Goal: Information Seeking & Learning: Learn about a topic

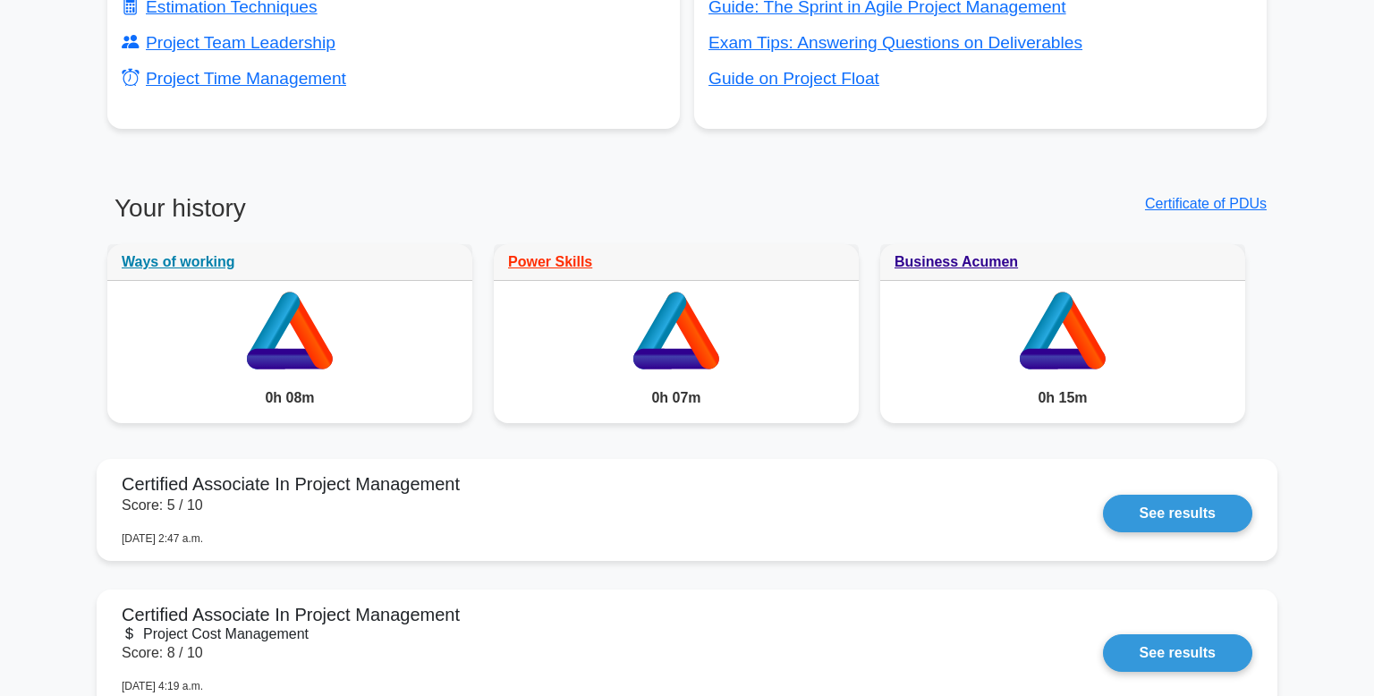
scroll to position [1231, 0]
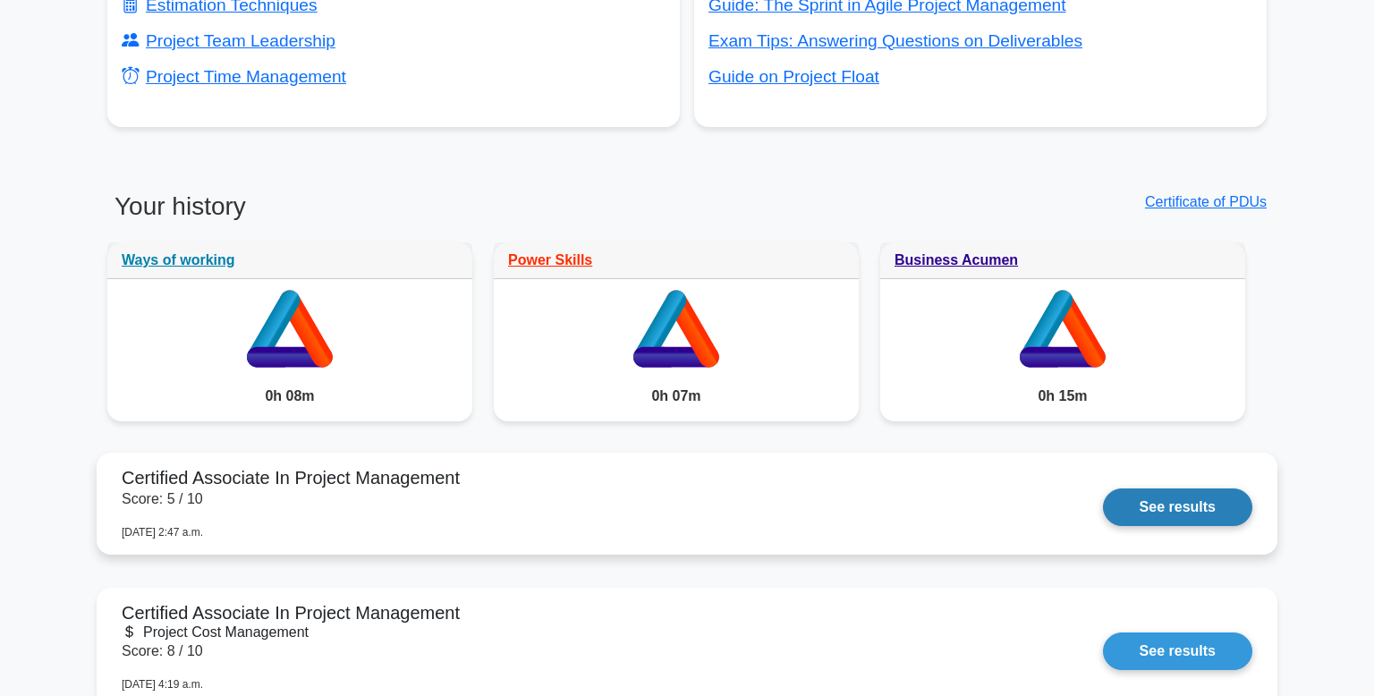
click at [1103, 499] on link "See results" at bounding box center [1177, 507] width 149 height 38
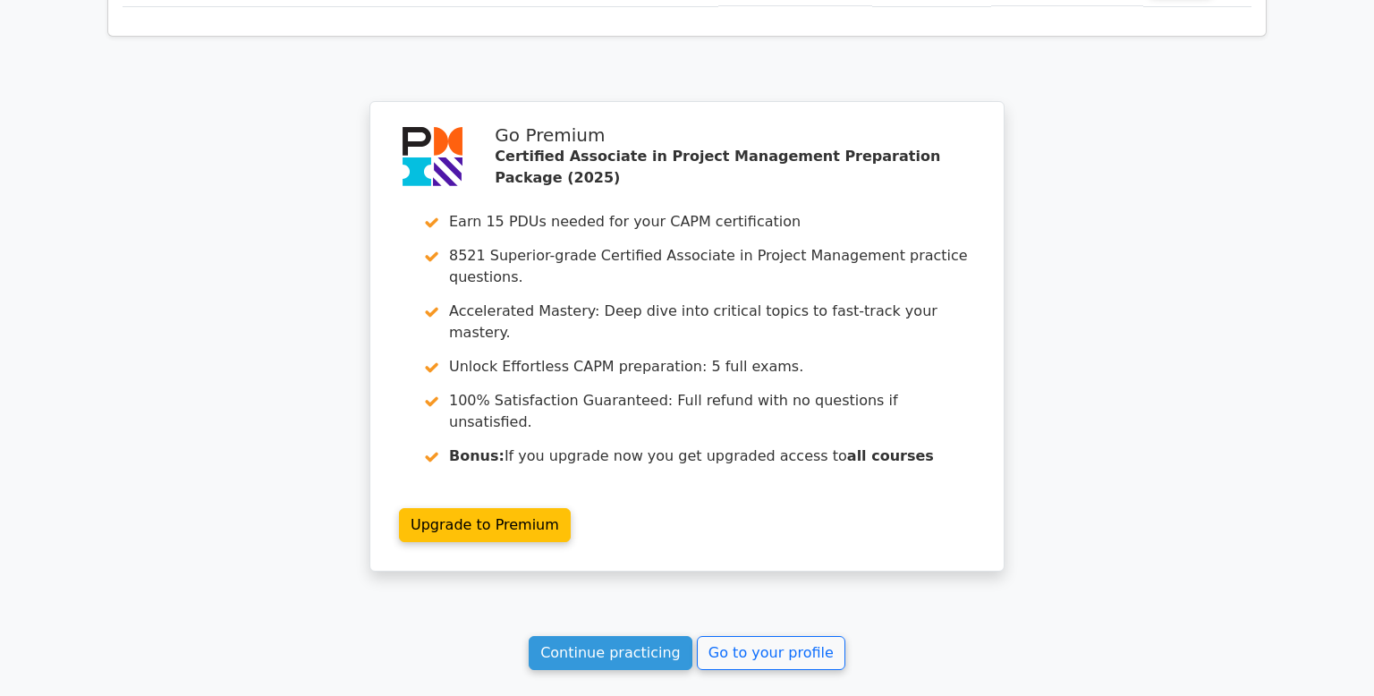
scroll to position [3204, 0]
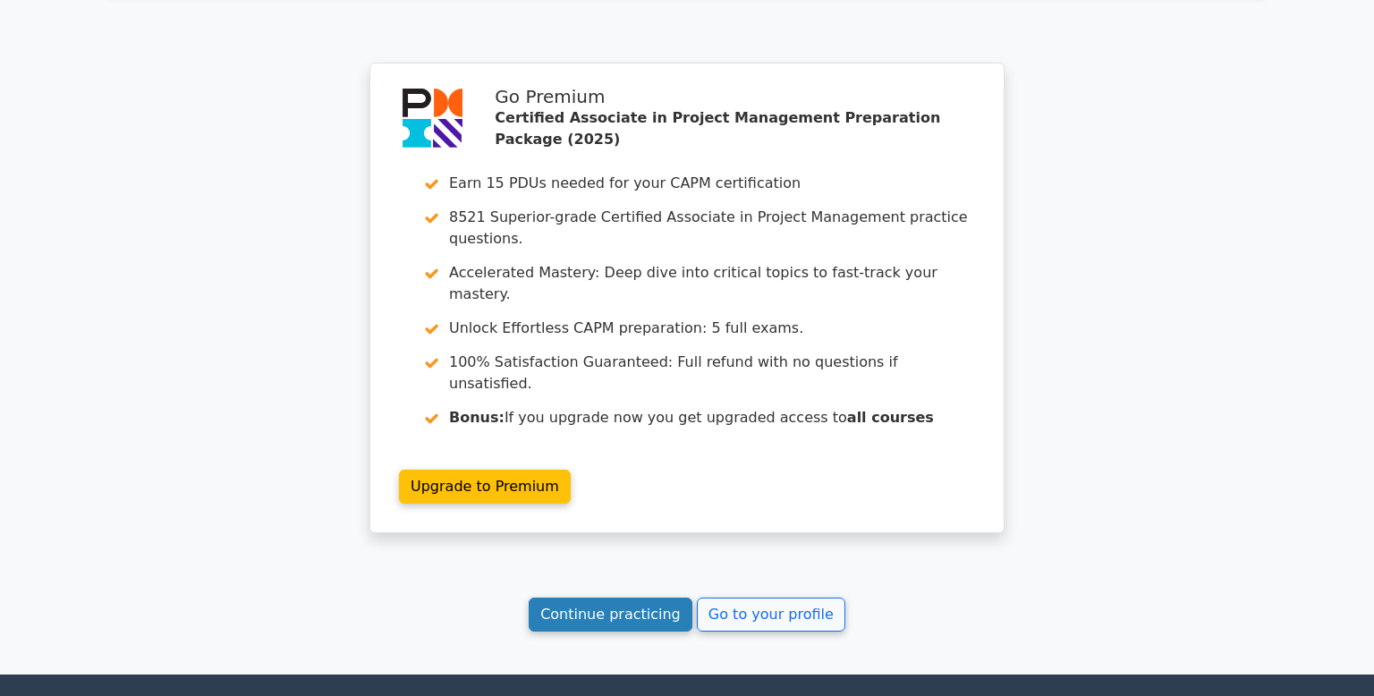
click at [655, 598] on link "Continue practicing" at bounding box center [611, 615] width 164 height 34
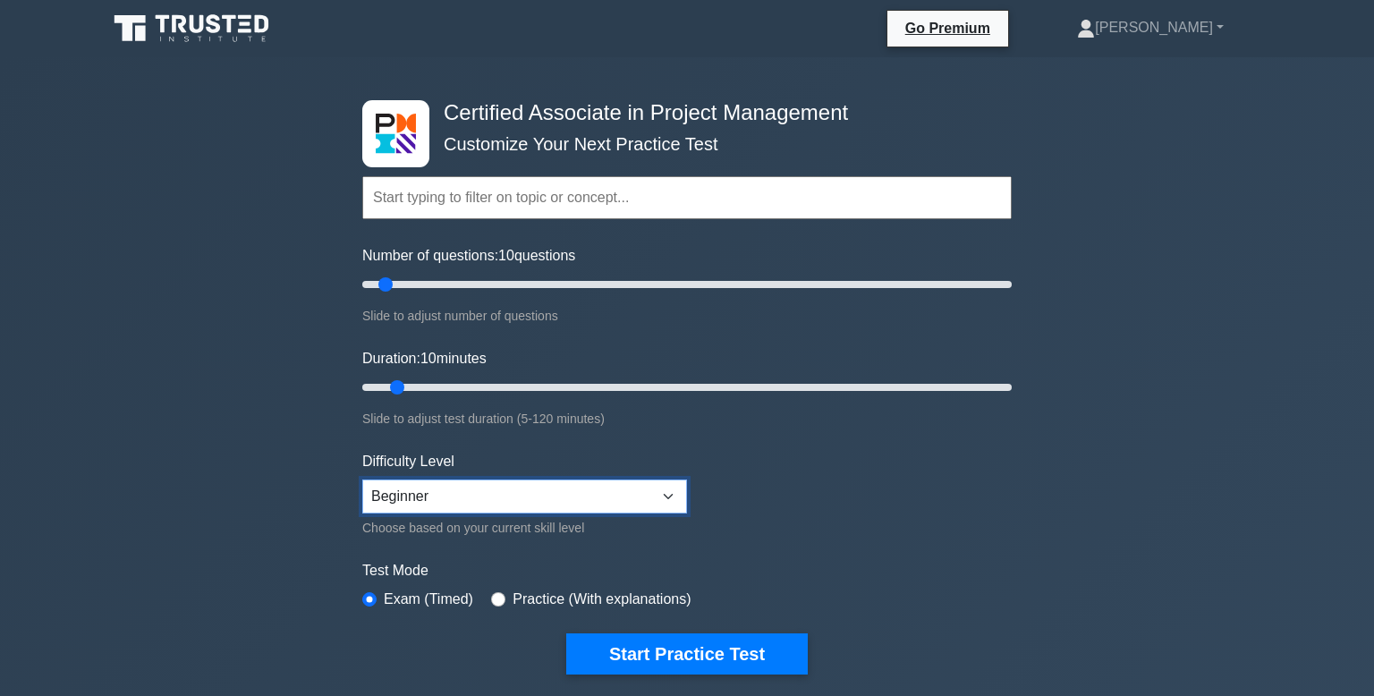
click at [665, 492] on select "Beginner Intermediate Expert" at bounding box center [524, 497] width 325 height 34
click at [812, 450] on form "Topics Project Scope Management Project Time Management Project Cost Management…" at bounding box center [687, 398] width 650 height 553
click at [394, 388] on input "Duration: 10 minutes" at bounding box center [687, 387] width 650 height 21
type input "10"
click at [811, 484] on form "Topics Project Scope Management Project Time Management Project Cost Management…" at bounding box center [687, 398] width 650 height 553
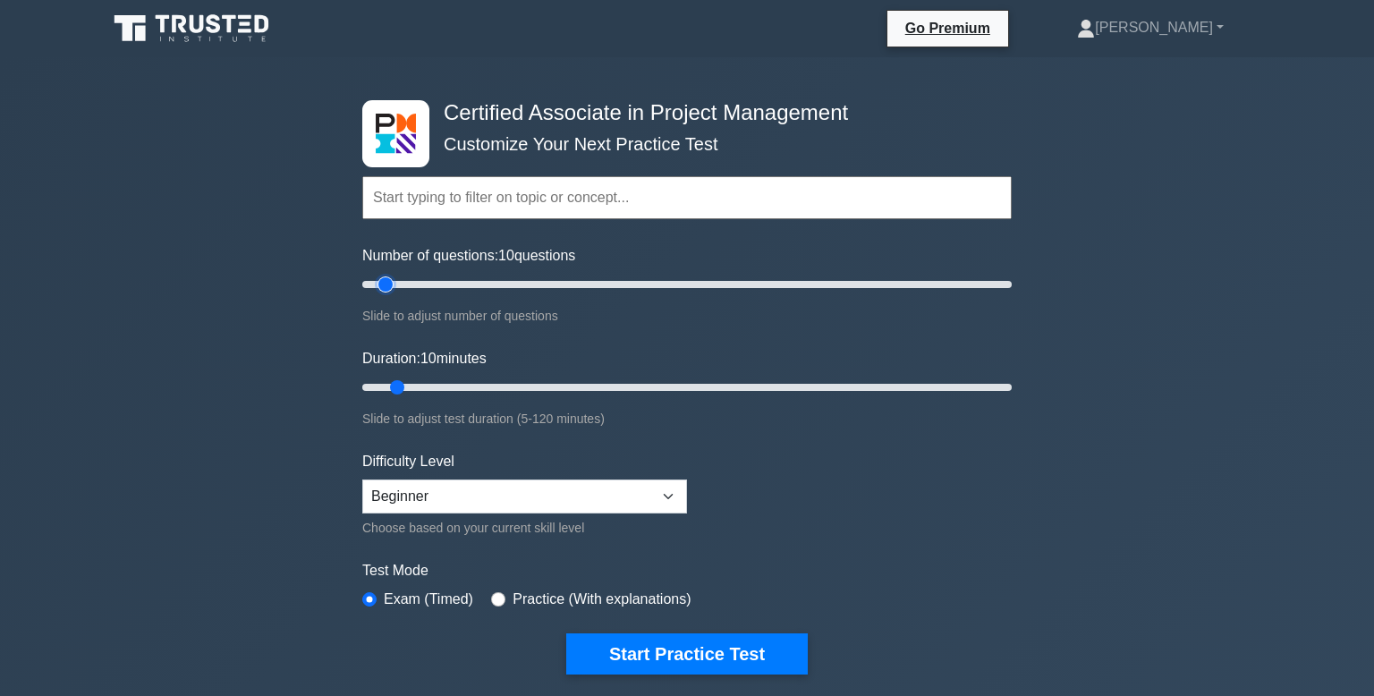
click at [389, 282] on input "Number of questions: 10 questions" at bounding box center [687, 284] width 650 height 21
type input "15"
click at [396, 387] on input "Duration: 10 minutes" at bounding box center [687, 387] width 650 height 21
type input "15"
click at [403, 285] on input "Number of questions: 15 questions" at bounding box center [687, 284] width 650 height 21
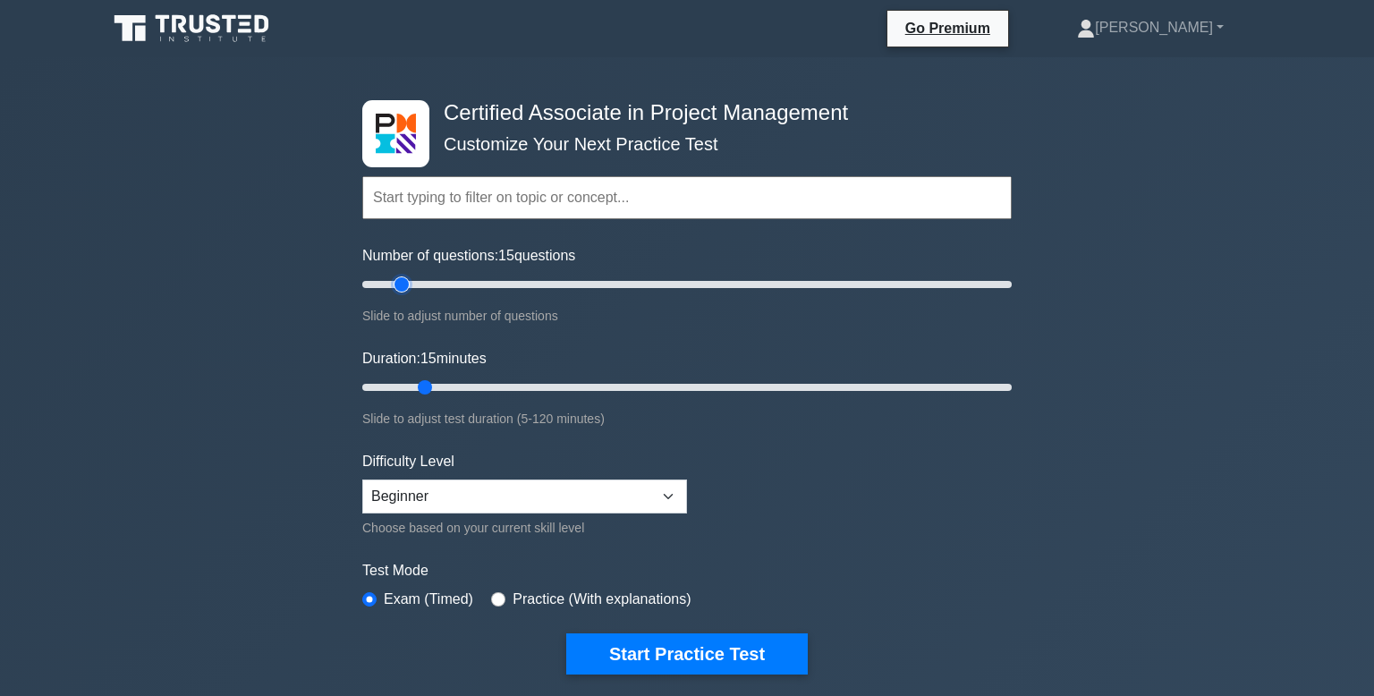
type input "10"
click at [424, 390] on input "Duration: 15 minutes" at bounding box center [687, 387] width 650 height 21
type input "10"
click at [586, 431] on form "Topics Project Scope Management Project Time Management Project Cost Management…" at bounding box center [687, 398] width 650 height 553
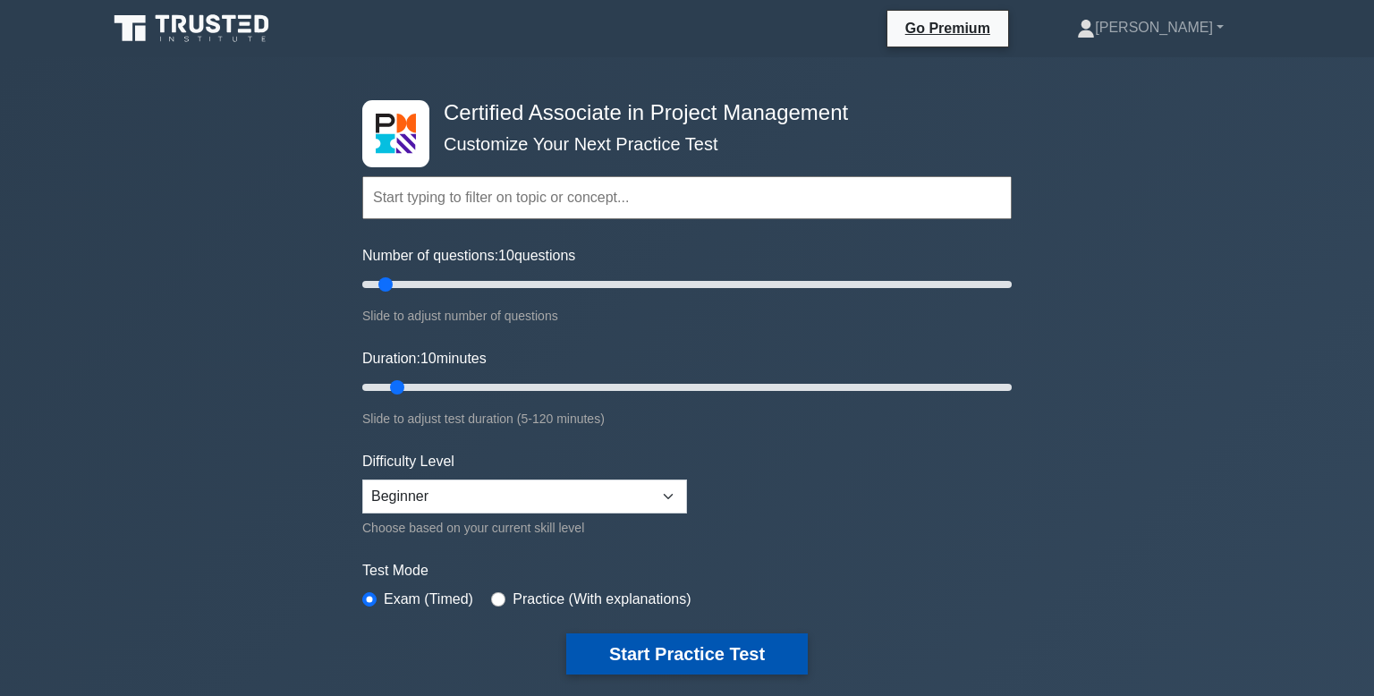
click at [654, 657] on button "Start Practice Test" at bounding box center [687, 653] width 242 height 41
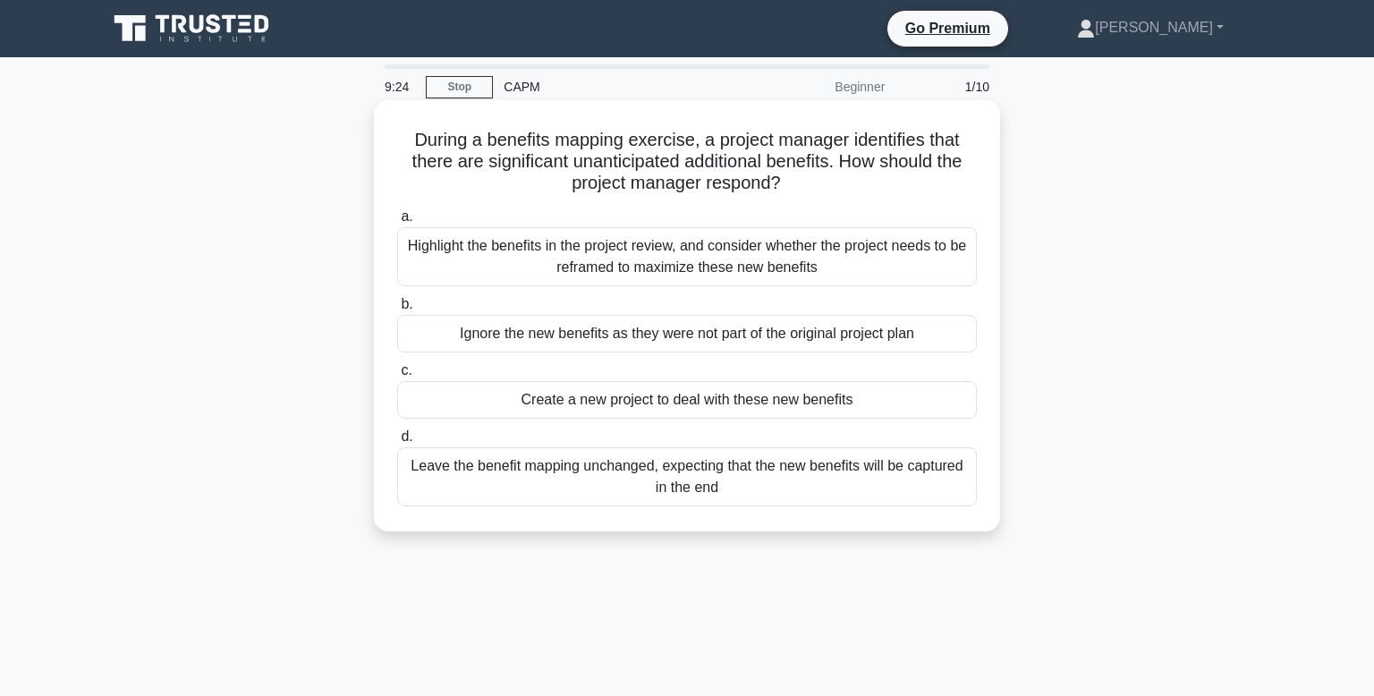
click at [862, 271] on div "Highlight the benefits in the project review, and consider whether the project …" at bounding box center [687, 256] width 580 height 59
click at [397, 223] on input "a. Highlight the benefits in the project review, and consider whether the proje…" at bounding box center [397, 217] width 0 height 12
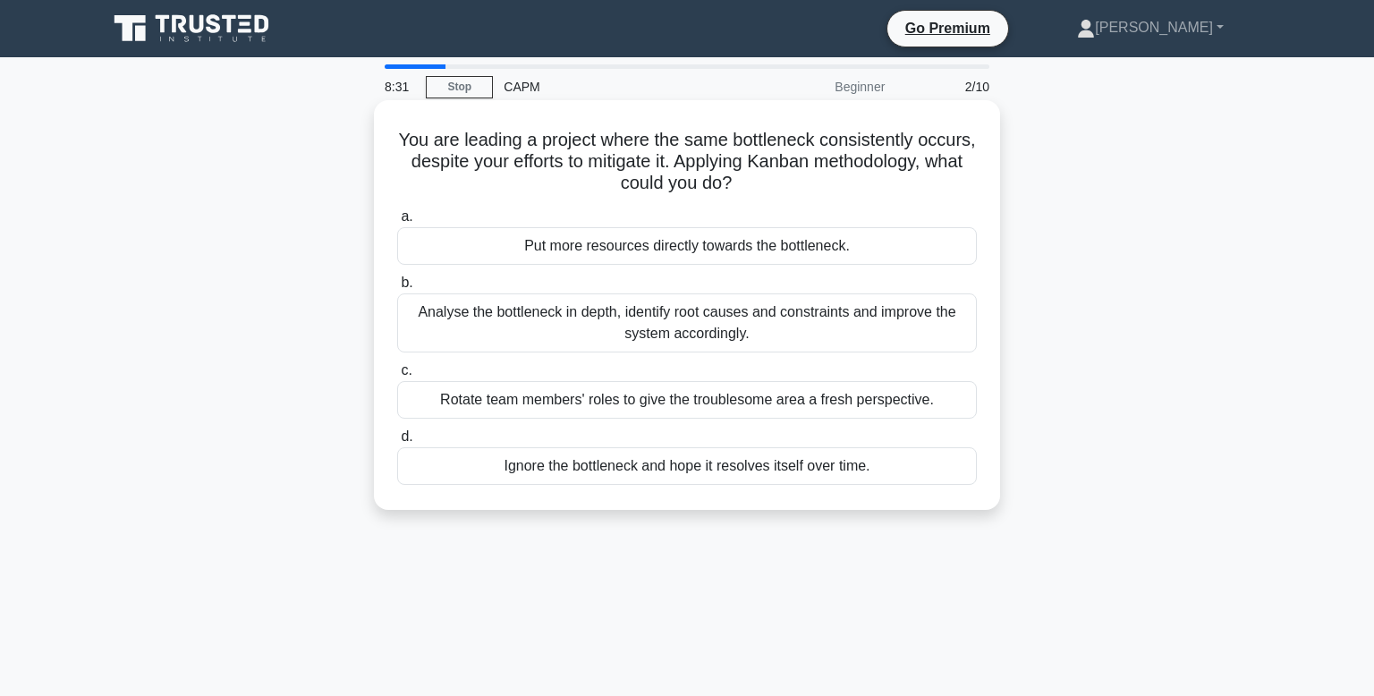
click at [840, 321] on div "Analyse the bottleneck in depth, identify root causes and constraints and impro…" at bounding box center [687, 322] width 580 height 59
click at [397, 289] on input "b. Analyse the bottleneck in depth, identify root causes and constraints and im…" at bounding box center [397, 283] width 0 height 12
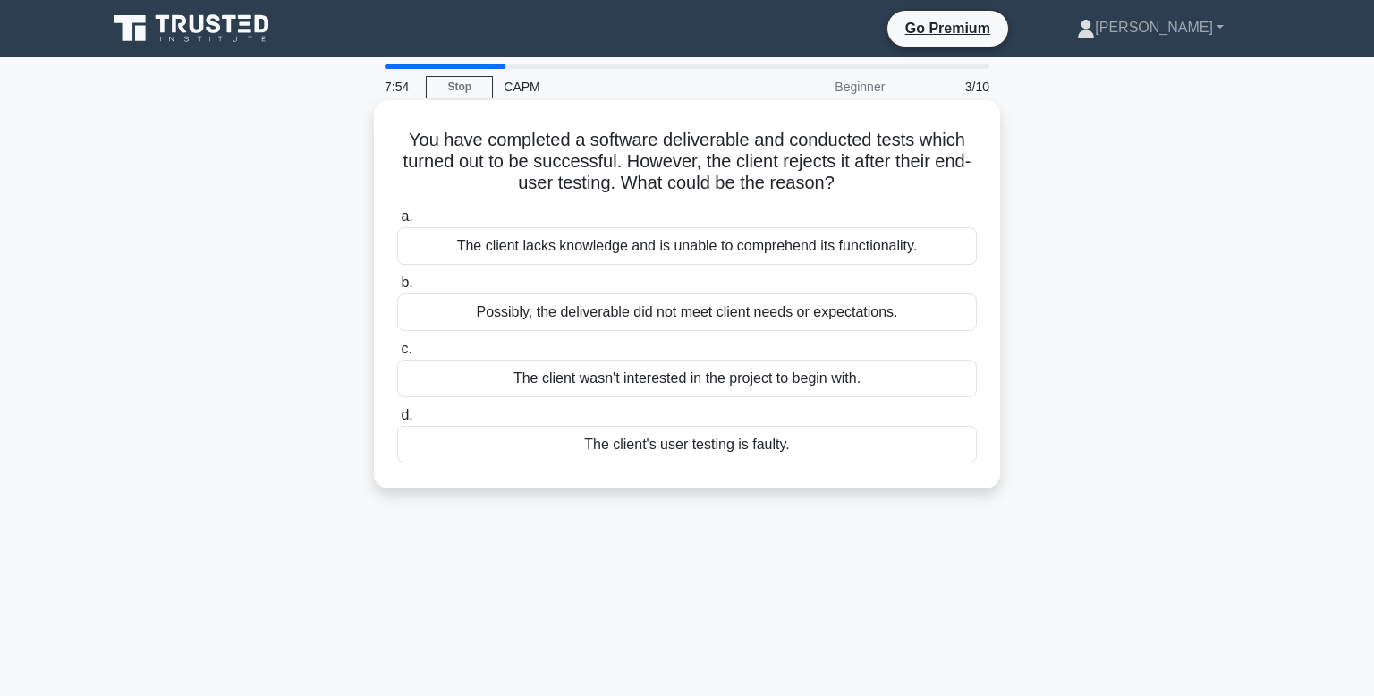
click at [941, 316] on div "Possibly, the deliverable did not meet client needs or expectations." at bounding box center [687, 312] width 580 height 38
click at [397, 289] on input "b. Possibly, the deliverable did not meet client needs or expectations." at bounding box center [397, 283] width 0 height 12
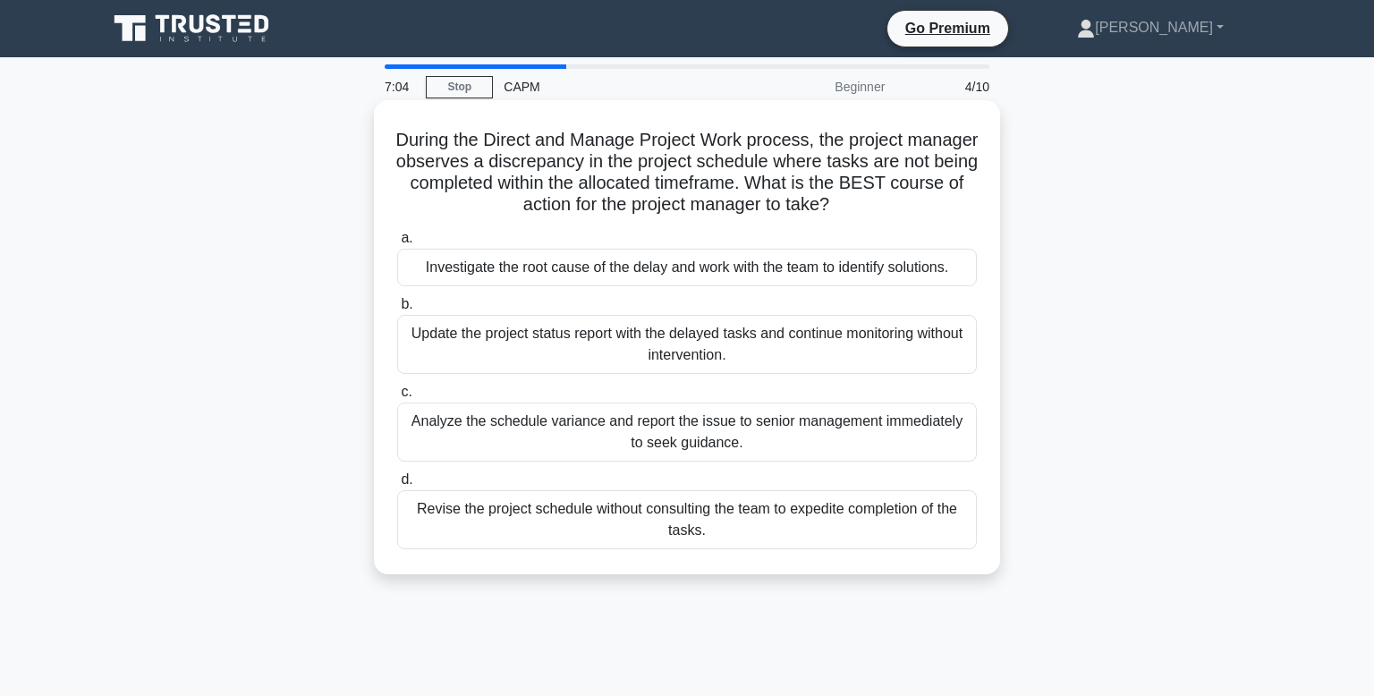
click at [944, 268] on div "Investigate the root cause of the delay and work with the team to identify solu…" at bounding box center [687, 268] width 580 height 38
click at [397, 244] on input "a. Investigate the root cause of the delay and work with the team to identify s…" at bounding box center [397, 239] width 0 height 12
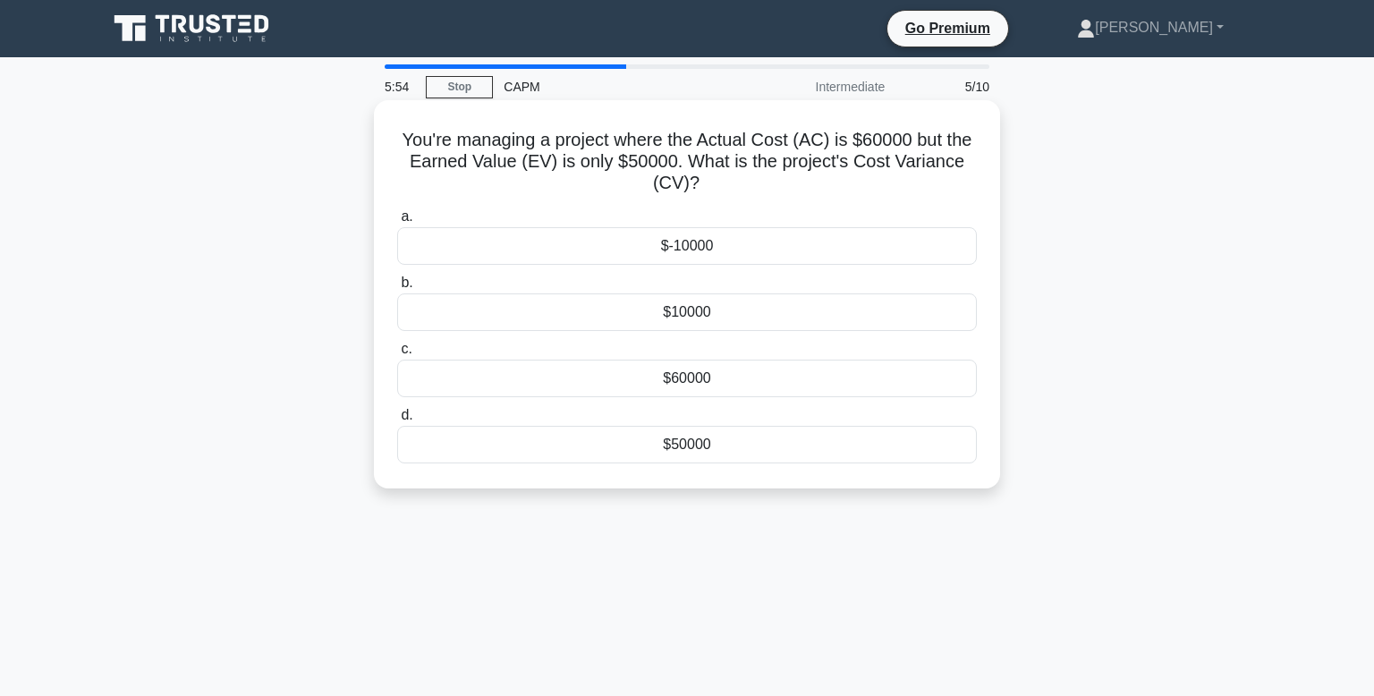
click at [683, 317] on div "$10000" at bounding box center [687, 312] width 580 height 38
click at [397, 289] on input "b. $10000" at bounding box center [397, 283] width 0 height 12
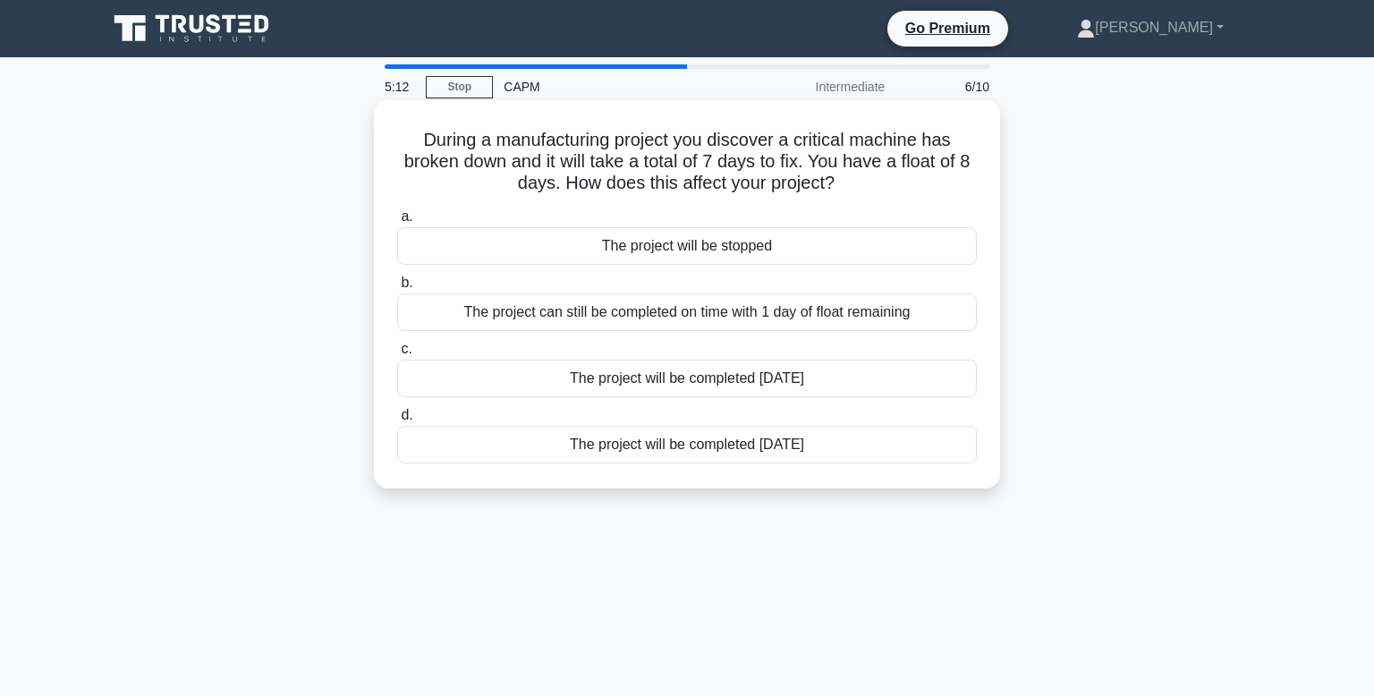
click at [898, 316] on div "The project can still be completed on time with 1 day of float remaining" at bounding box center [687, 312] width 580 height 38
click at [397, 289] on input "b. The project can still be completed on time with 1 day of float remaining" at bounding box center [397, 283] width 0 height 12
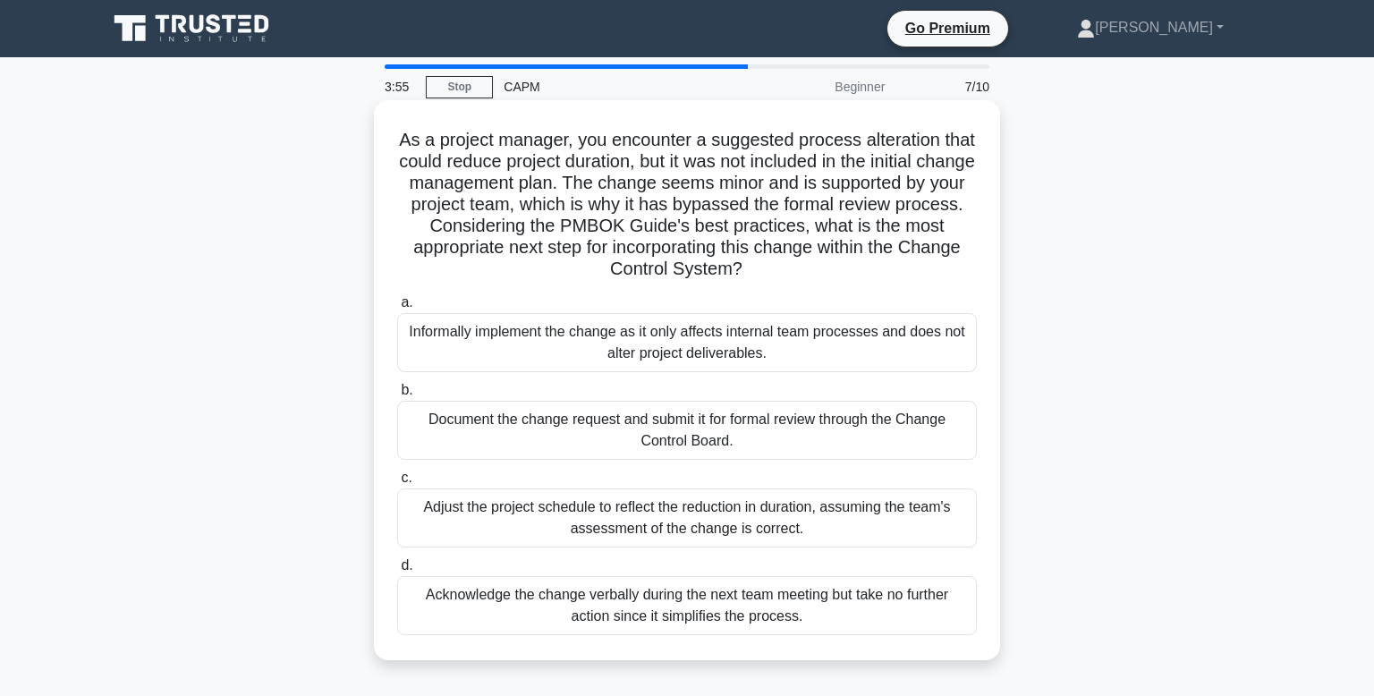
click at [831, 441] on div "Document the change request and submit it for formal review through the Change …" at bounding box center [687, 430] width 580 height 59
click at [397, 396] on input "b. Document the change request and submit it for formal review through the Chan…" at bounding box center [397, 391] width 0 height 12
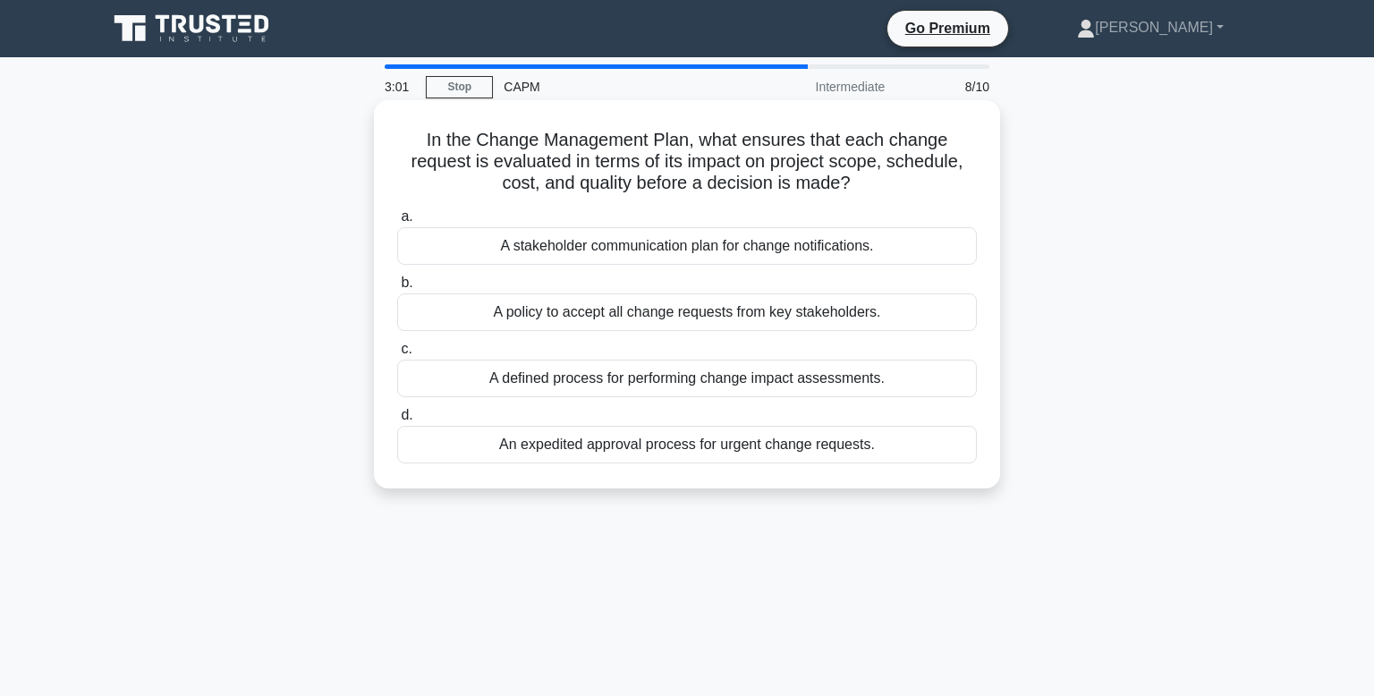
click at [752, 251] on div "A stakeholder communication plan for change notifications." at bounding box center [687, 246] width 580 height 38
click at [397, 223] on input "a. A stakeholder communication plan for change notifications." at bounding box center [397, 217] width 0 height 12
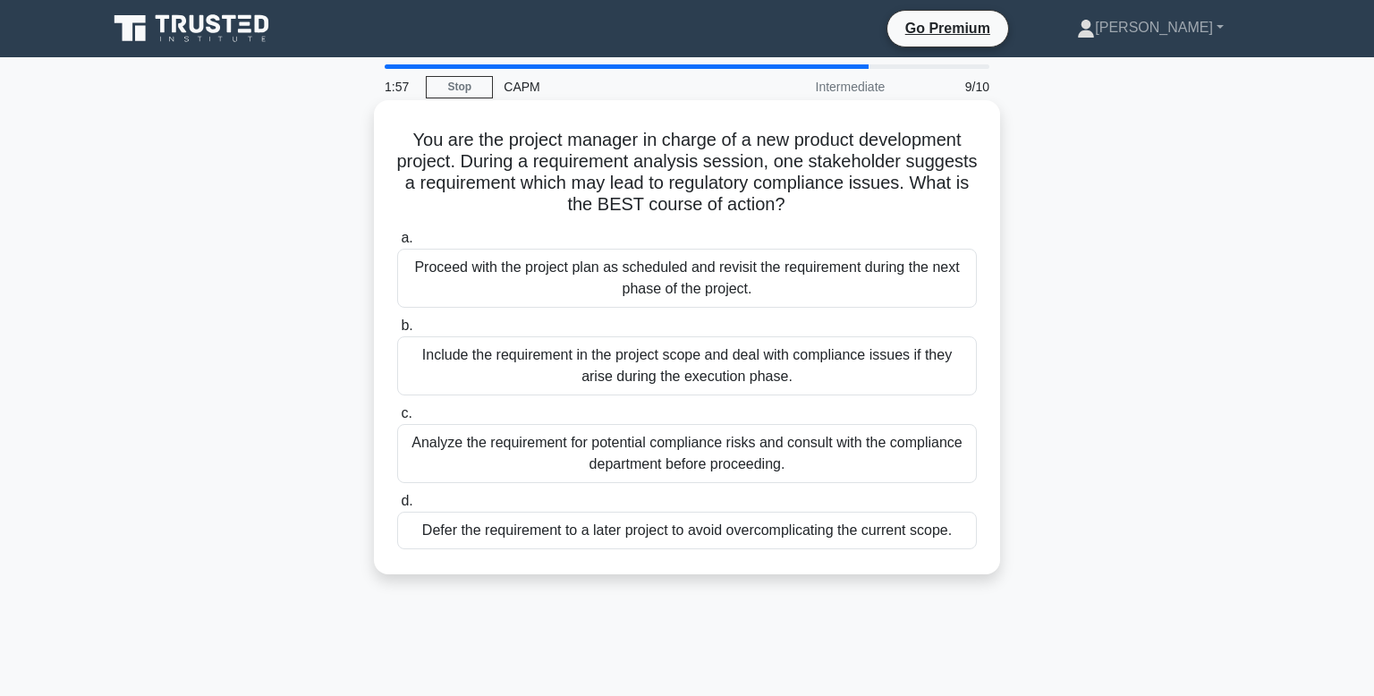
click at [645, 454] on div "Analyze the requirement for potential compliance risks and consult with the com…" at bounding box center [687, 453] width 580 height 59
click at [397, 420] on input "c. Analyze the requirement for potential compliance risks and consult with the …" at bounding box center [397, 414] width 0 height 12
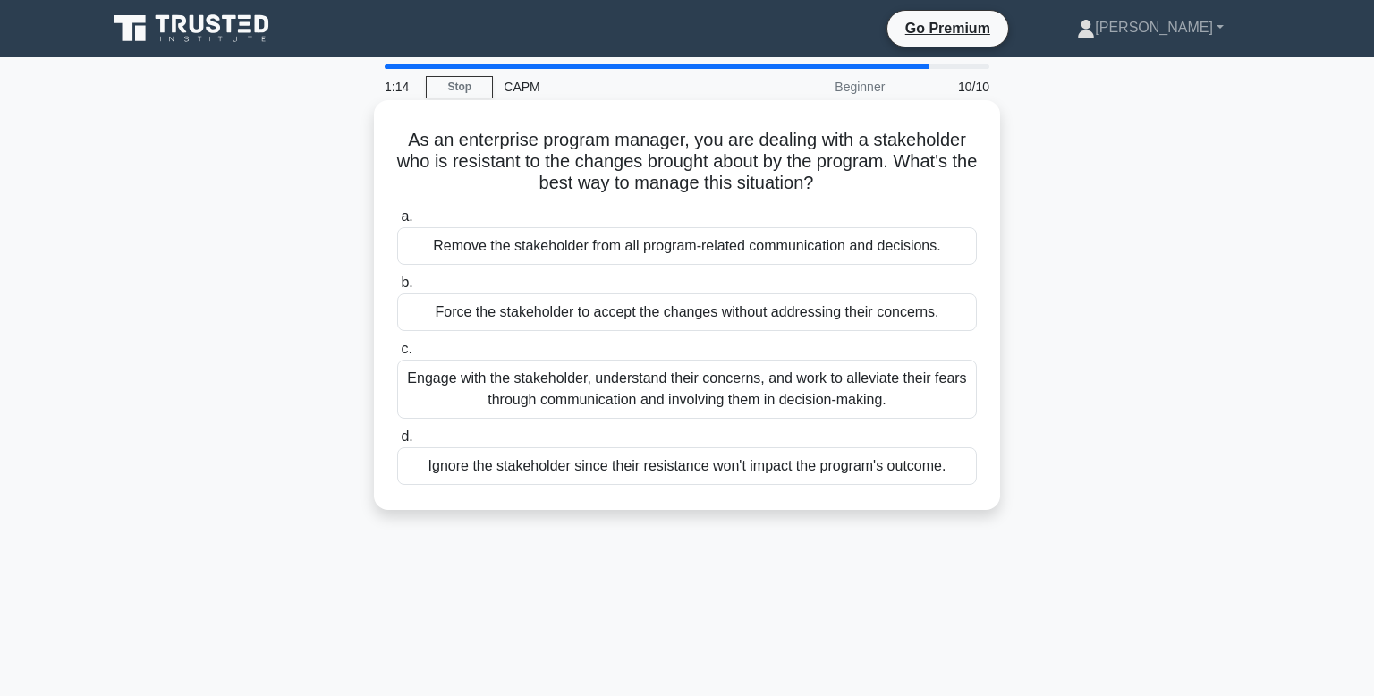
click at [835, 387] on div "Engage with the stakeholder, understand their concerns, and work to alleviate t…" at bounding box center [687, 389] width 580 height 59
click at [397, 355] on input "c. Engage with the stakeholder, understand their concerns, and work to alleviat…" at bounding box center [397, 350] width 0 height 12
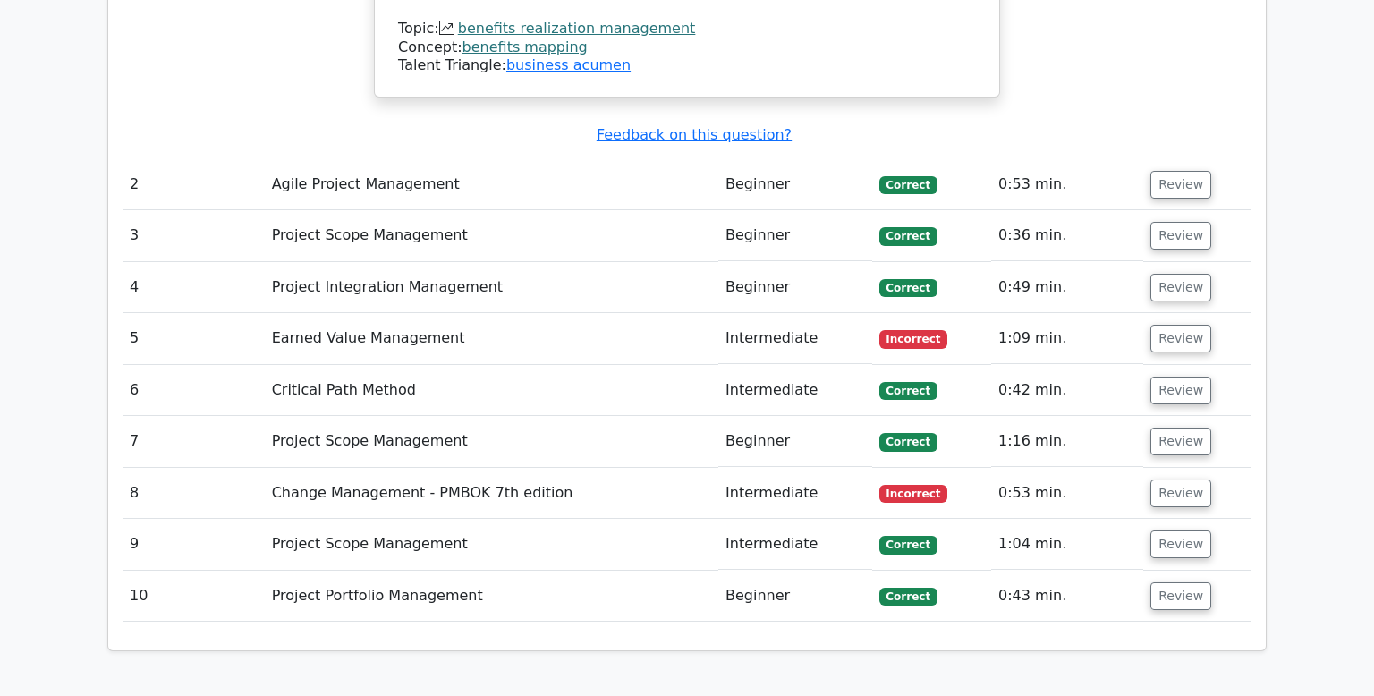
scroll to position [2277, 0]
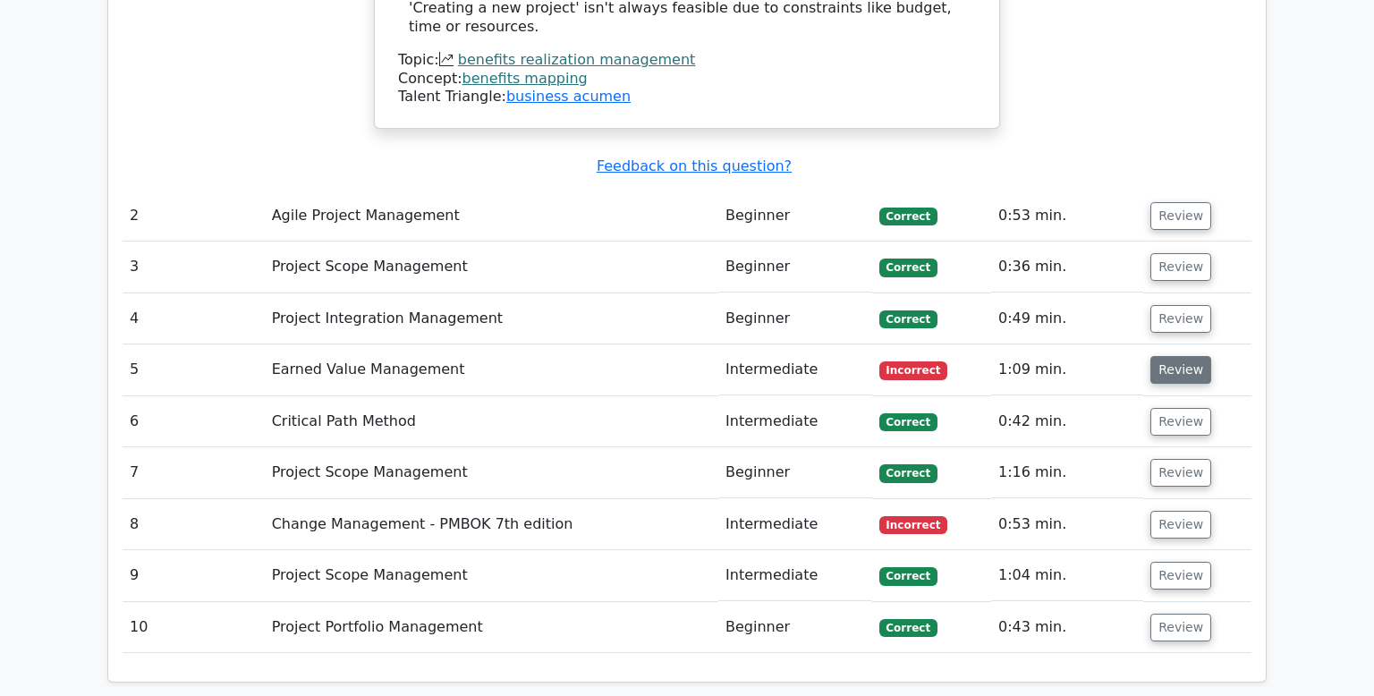
click at [1151, 356] on button "Review" at bounding box center [1181, 370] width 61 height 28
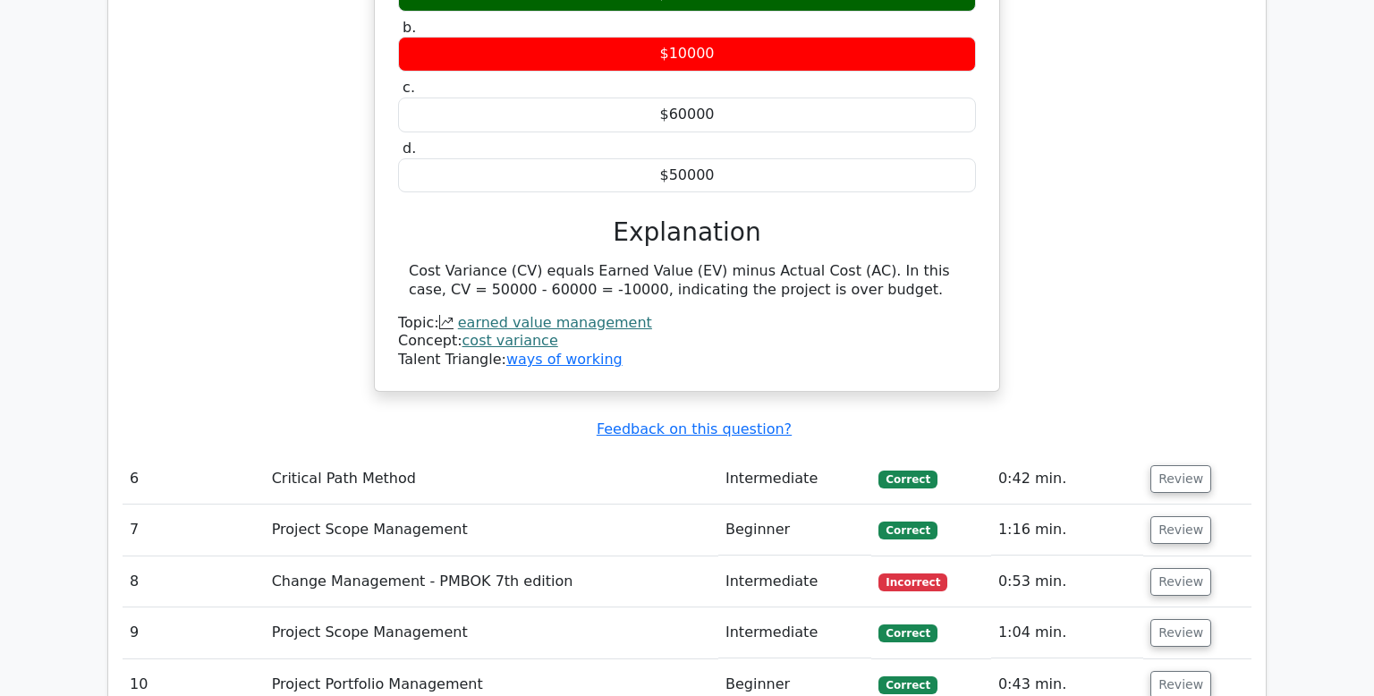
scroll to position [2823, 0]
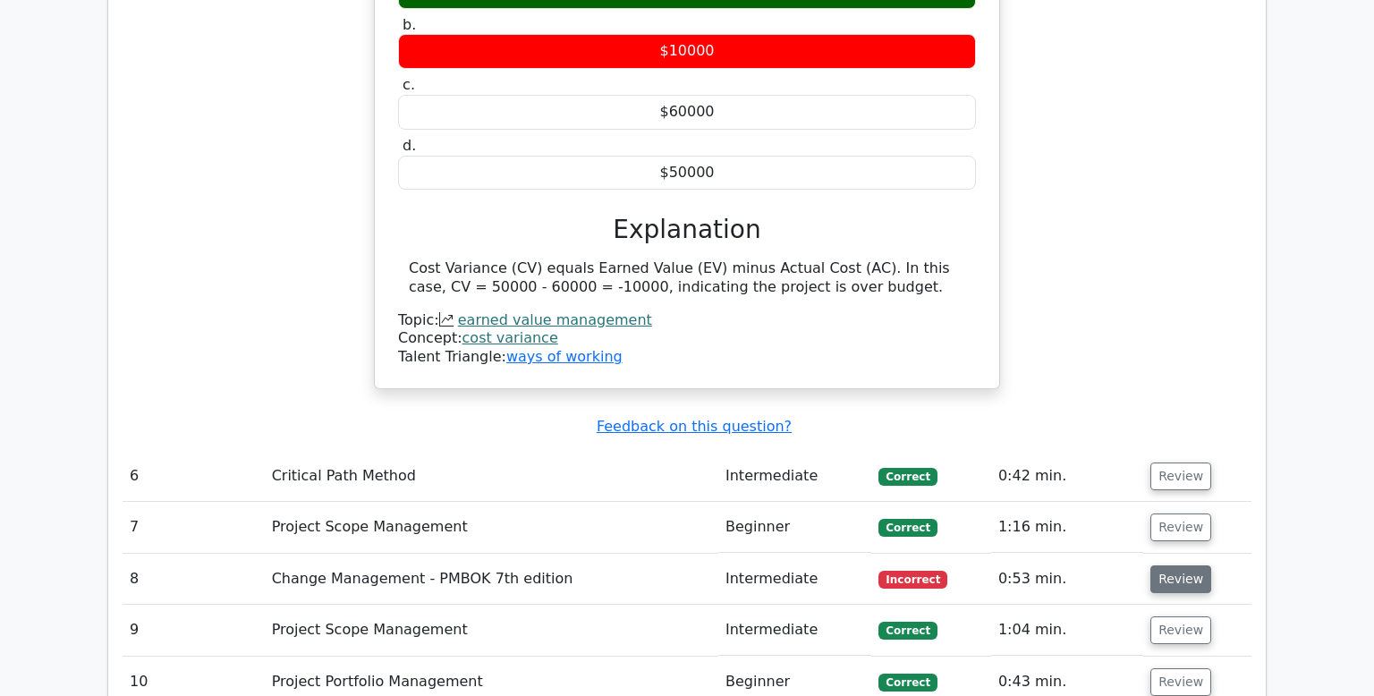
click at [1181, 565] on button "Review" at bounding box center [1181, 579] width 61 height 28
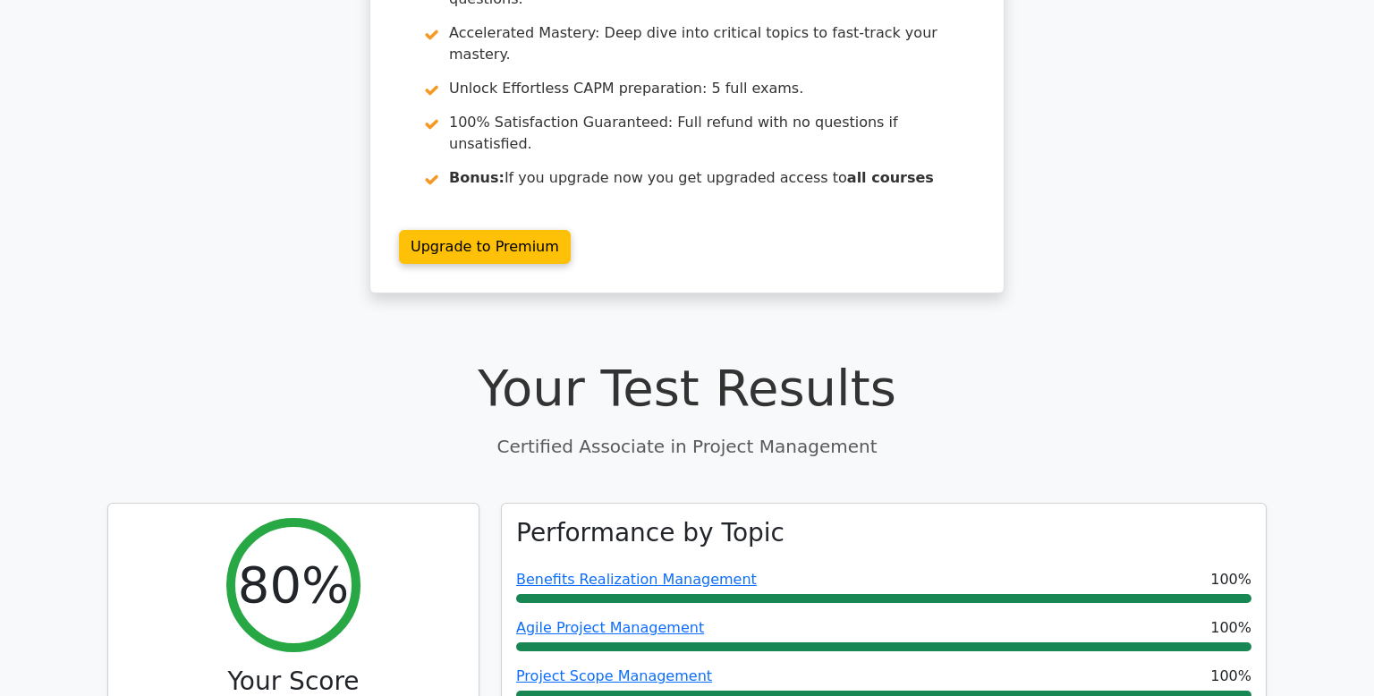
scroll to position [0, 0]
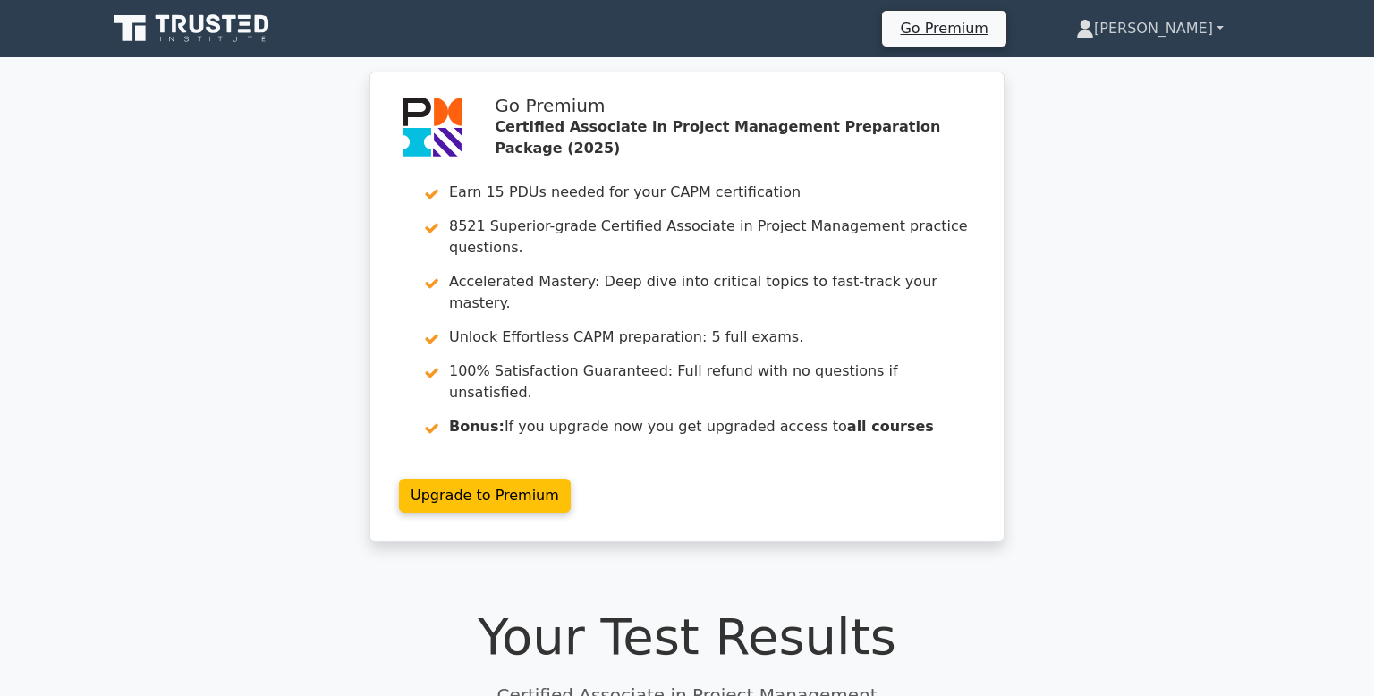
click at [1160, 12] on link "[PERSON_NAME]" at bounding box center [1150, 29] width 234 height 36
click at [1124, 64] on link "Profile" at bounding box center [1104, 70] width 141 height 29
click at [1093, 31] on icon at bounding box center [1085, 33] width 16 height 7
click at [1160, 56] on link "Profile" at bounding box center [1104, 70] width 141 height 29
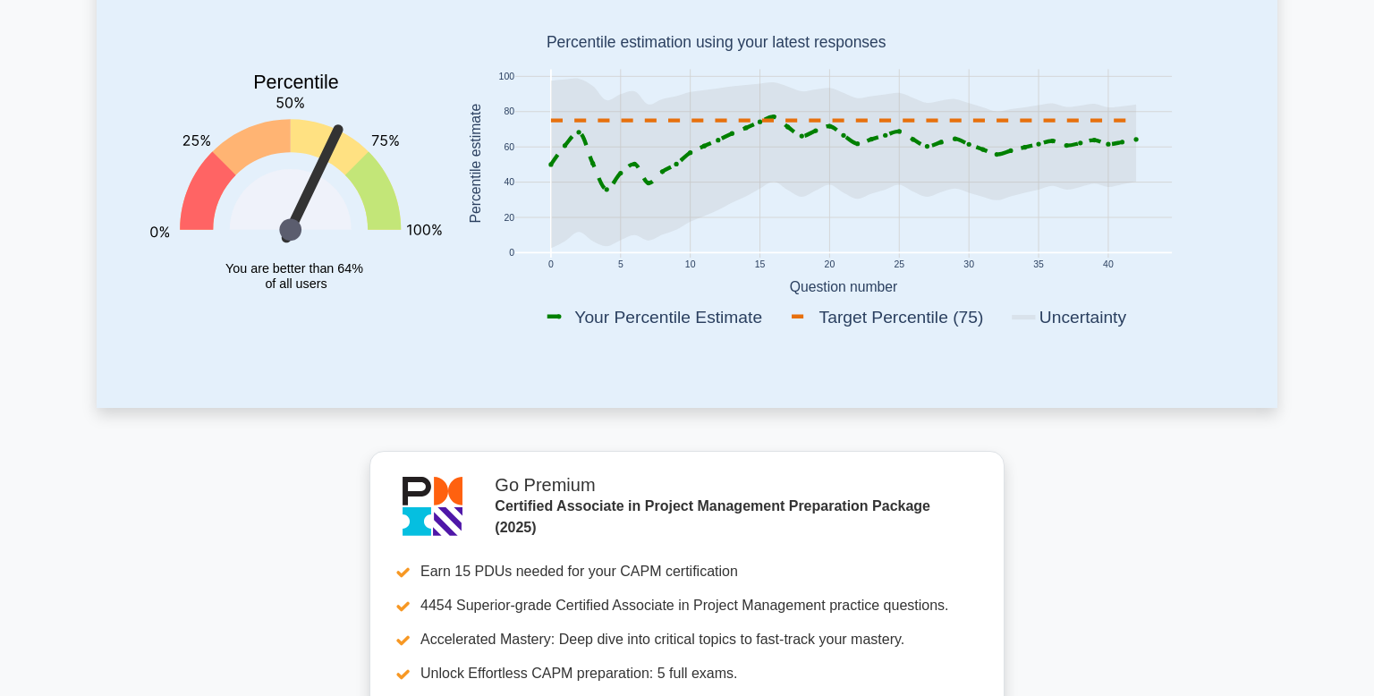
scroll to position [268, 0]
click at [759, 117] on icon at bounding box center [843, 165] width 585 height 170
